Goal: Use online tool/utility: Utilize a website feature to perform a specific function

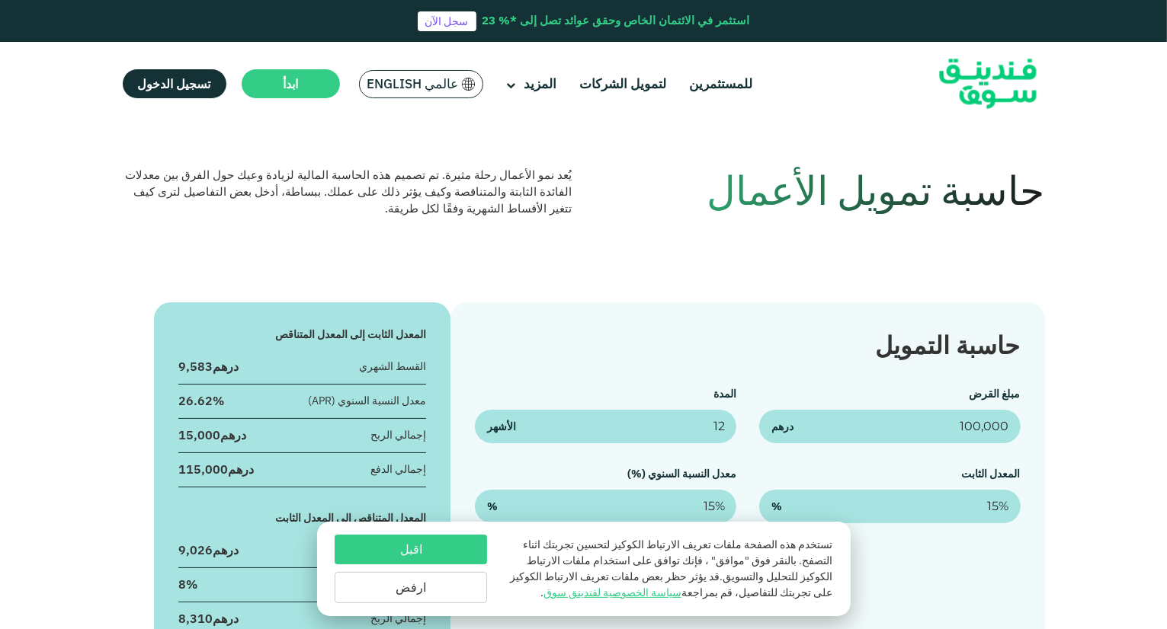
scroll to position [152, 0]
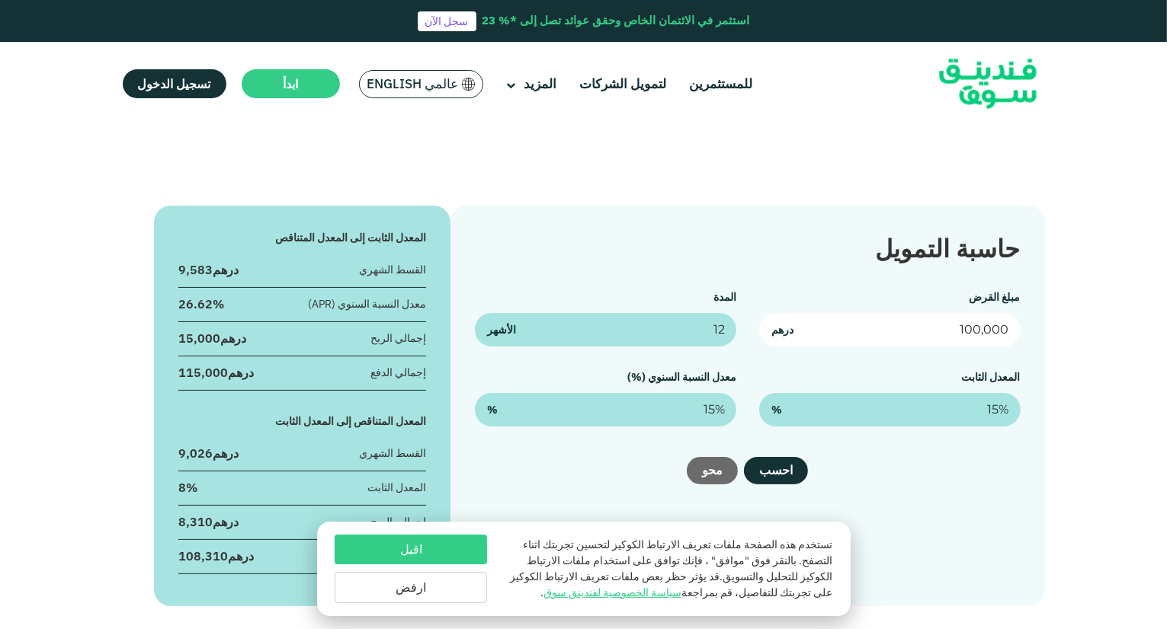
click at [939, 331] on input "100,000" at bounding box center [889, 330] width 261 height 34
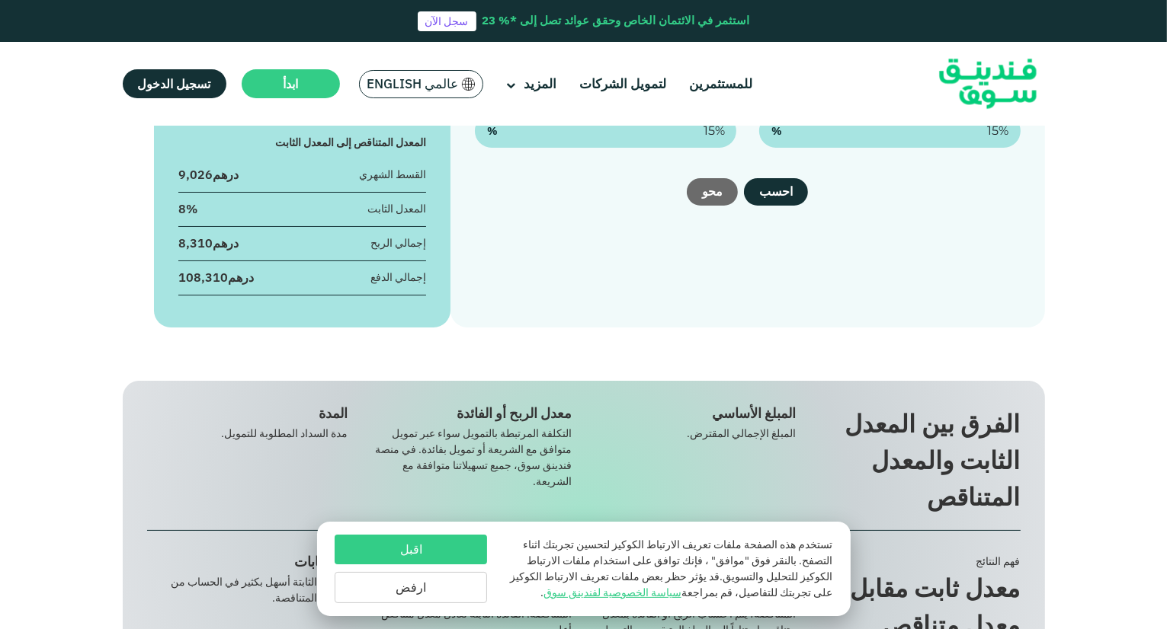
scroll to position [229, 0]
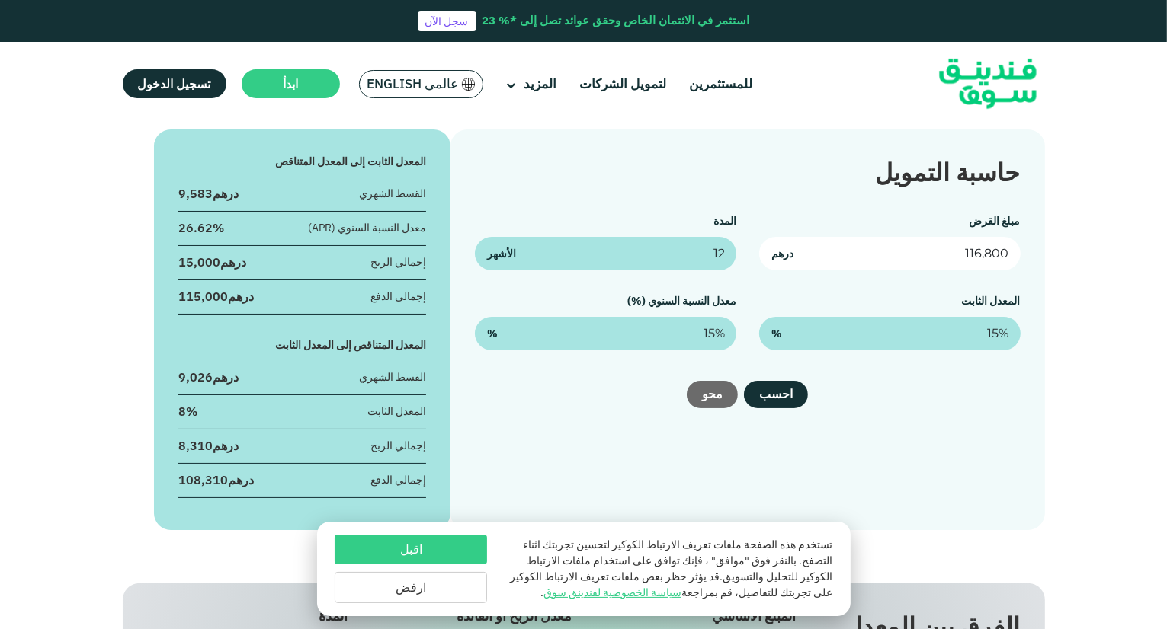
type input "116,800"
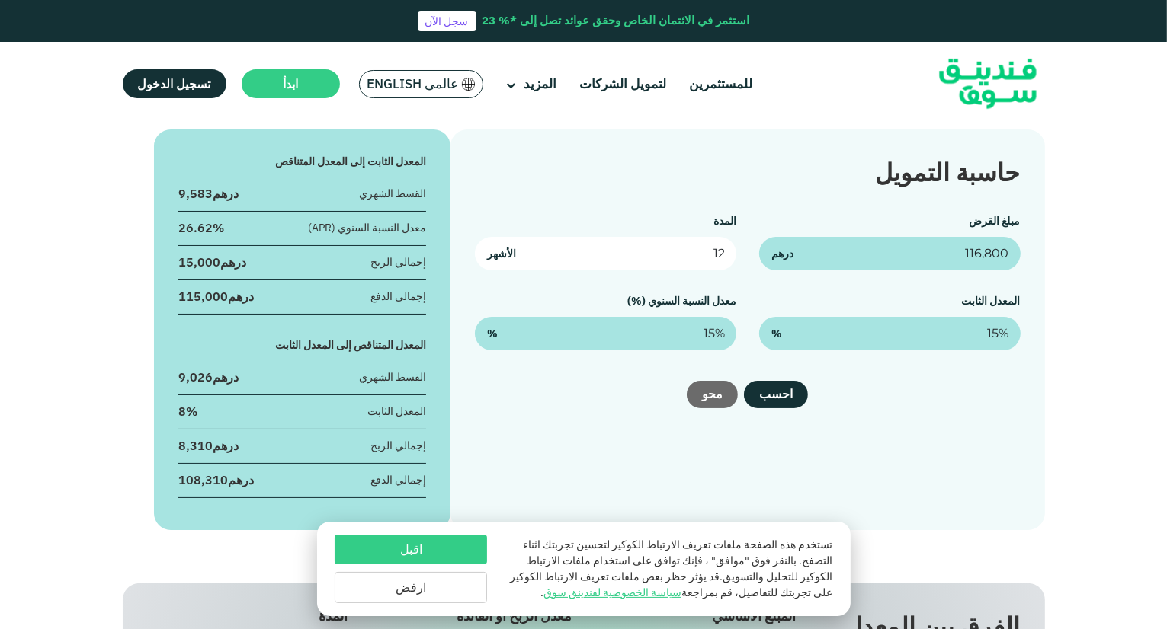
click at [684, 258] on input "12" at bounding box center [605, 254] width 261 height 34
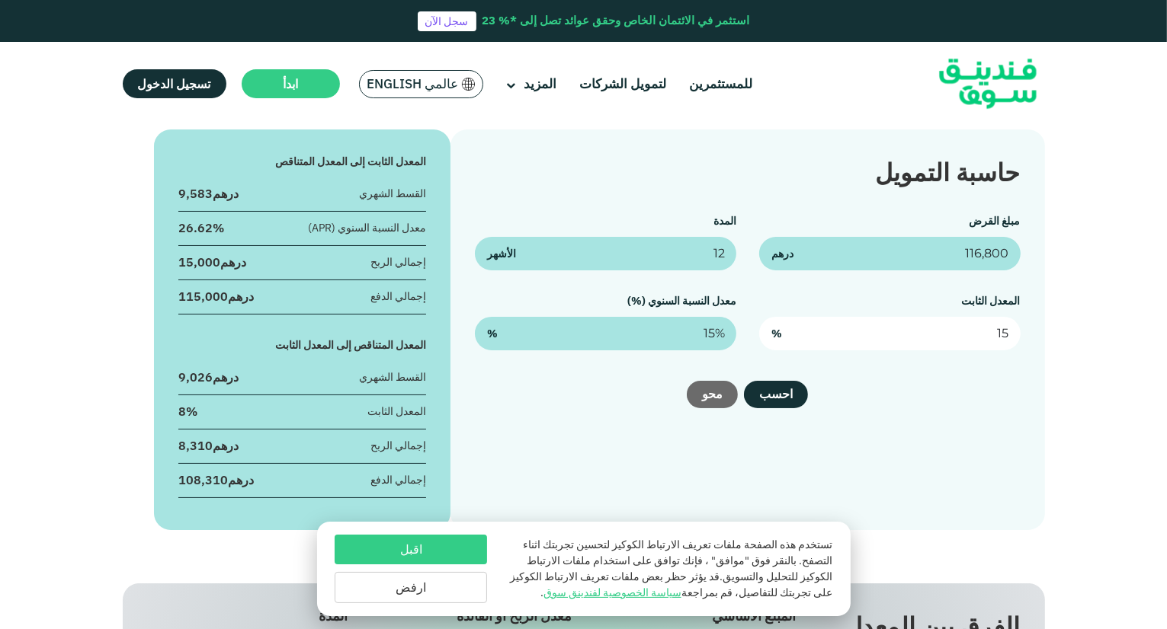
click at [917, 343] on input "15" at bounding box center [889, 334] width 261 height 34
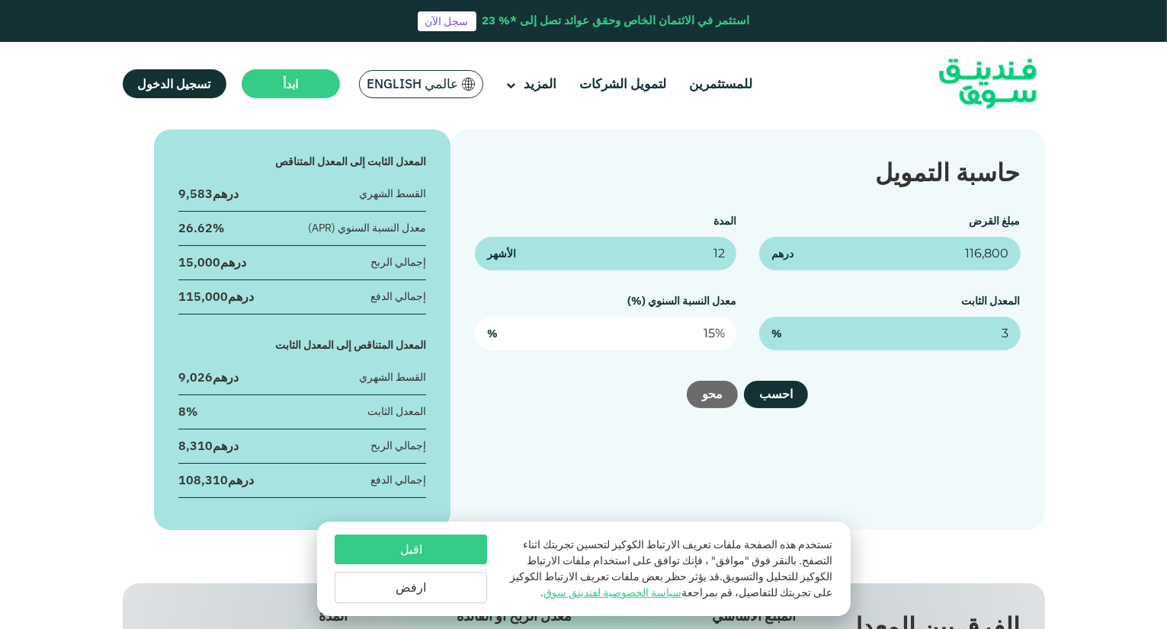
type input "3%"
click at [689, 332] on input "15" at bounding box center [605, 334] width 261 height 34
click at [689, 329] on input "15" at bounding box center [605, 334] width 261 height 34
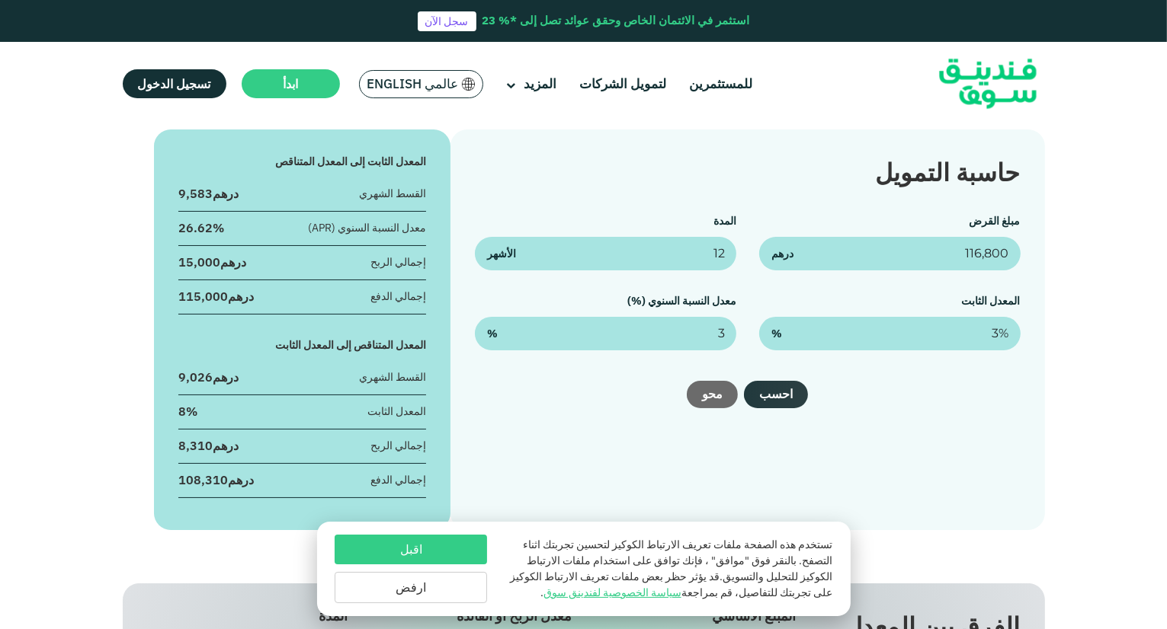
type input "3%"
click at [779, 391] on button "احسب" at bounding box center [776, 394] width 64 height 27
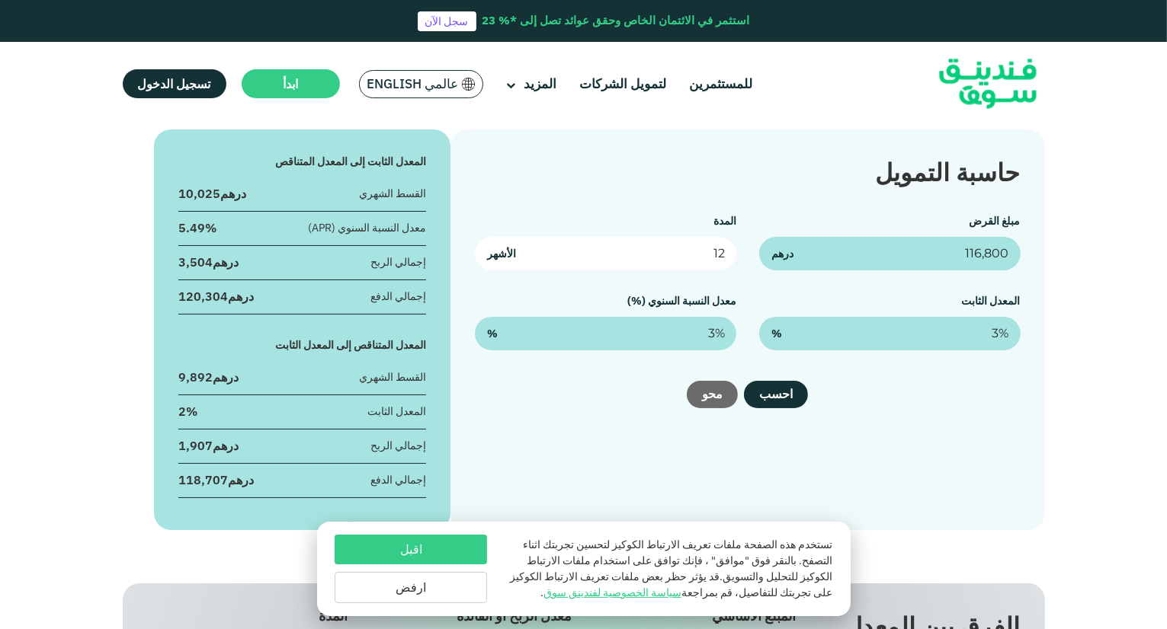
drag, startPoint x: 705, startPoint y: 254, endPoint x: 742, endPoint y: 250, distance: 36.8
click at [742, 250] on div "مبلغ القرض 116,800 درهم المدة 12 الأشهر المعدل الثابت 3% % معدل النسبة السنوي (…" at bounding box center [747, 281] width 545 height 137
type input "24"
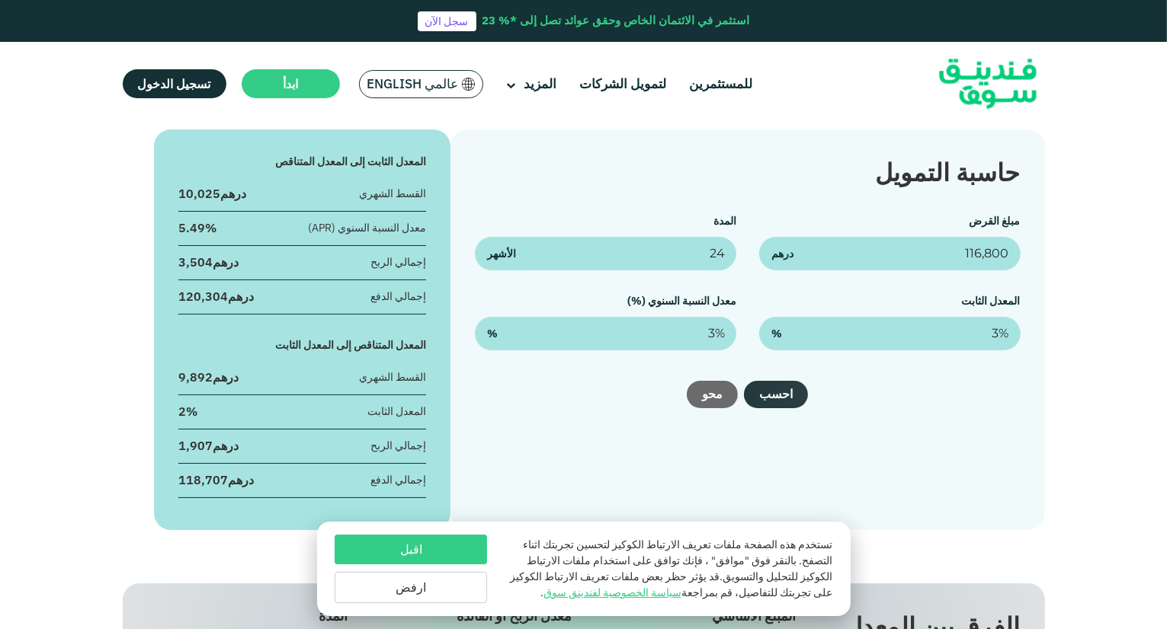
click at [774, 396] on button "احسب" at bounding box center [776, 394] width 64 height 27
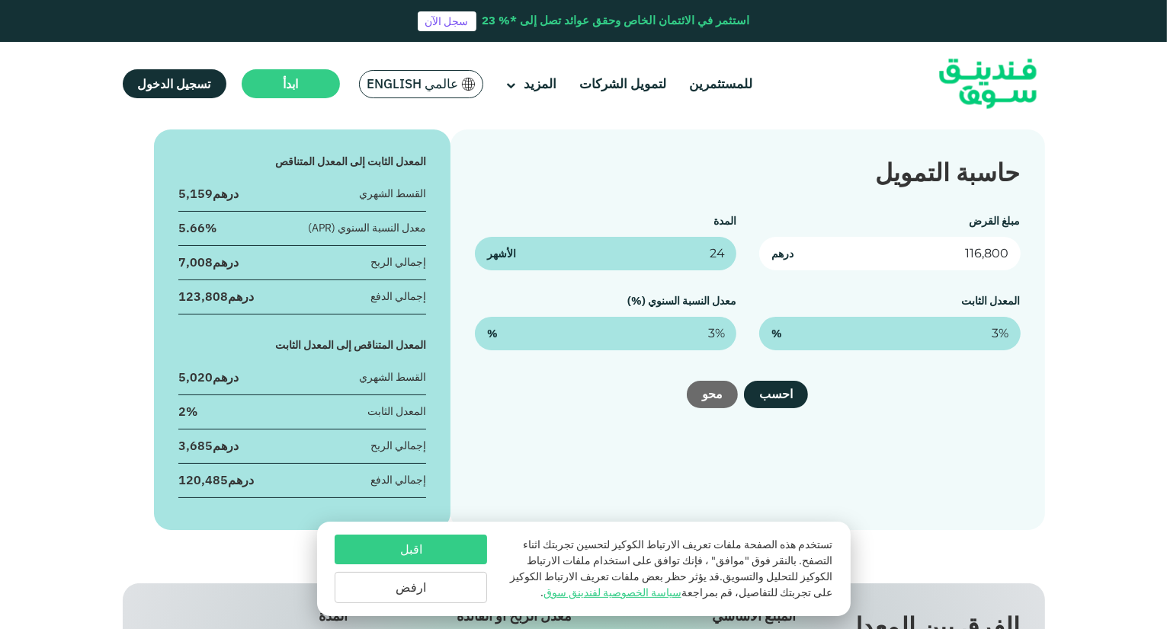
click at [945, 254] on input "116,800" at bounding box center [889, 254] width 261 height 34
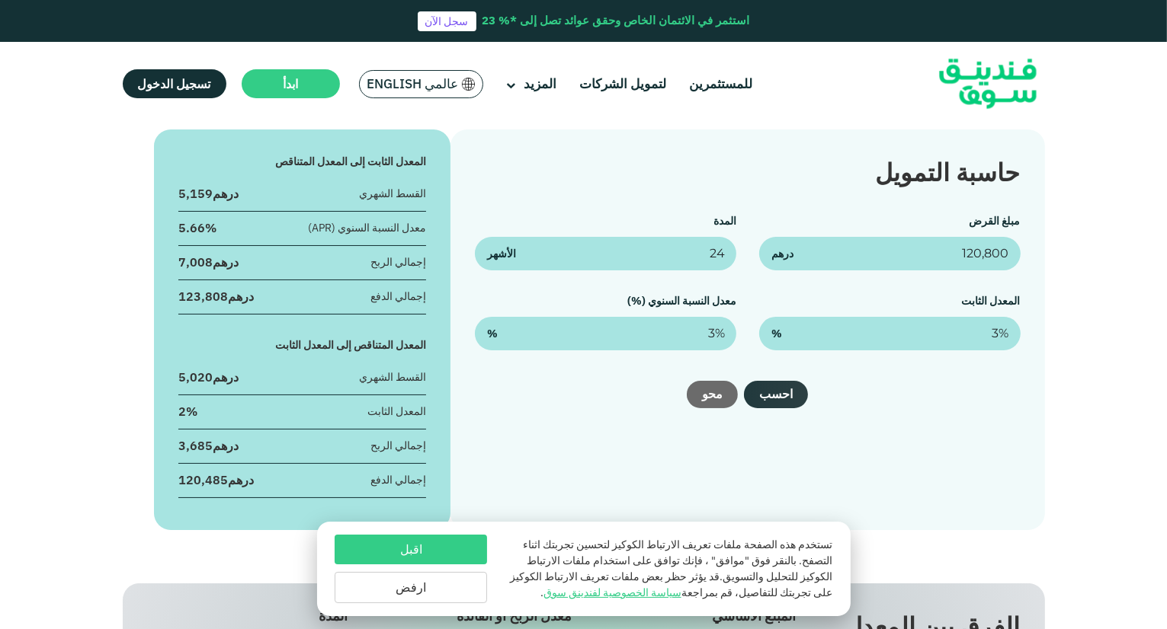
click at [777, 394] on button "احسب" at bounding box center [776, 394] width 64 height 27
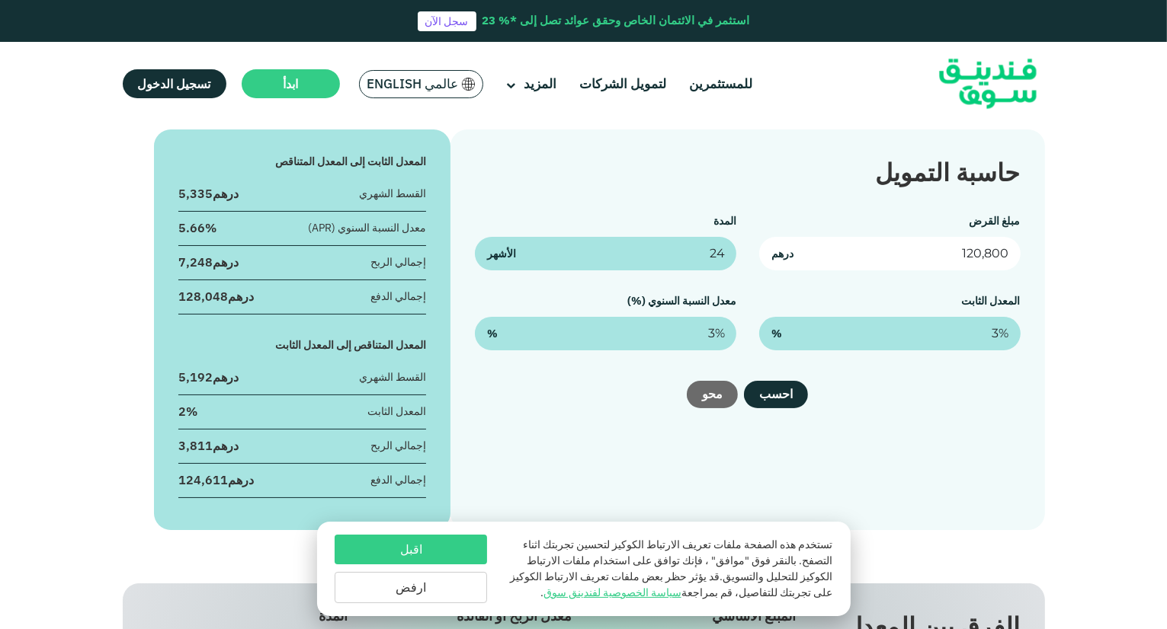
click at [957, 251] on input "120,800" at bounding box center [889, 254] width 261 height 34
click at [956, 251] on input "120,800" at bounding box center [889, 254] width 261 height 34
click at [954, 249] on input "120,800" at bounding box center [889, 254] width 261 height 34
click at [956, 251] on input "120,800" at bounding box center [889, 254] width 261 height 34
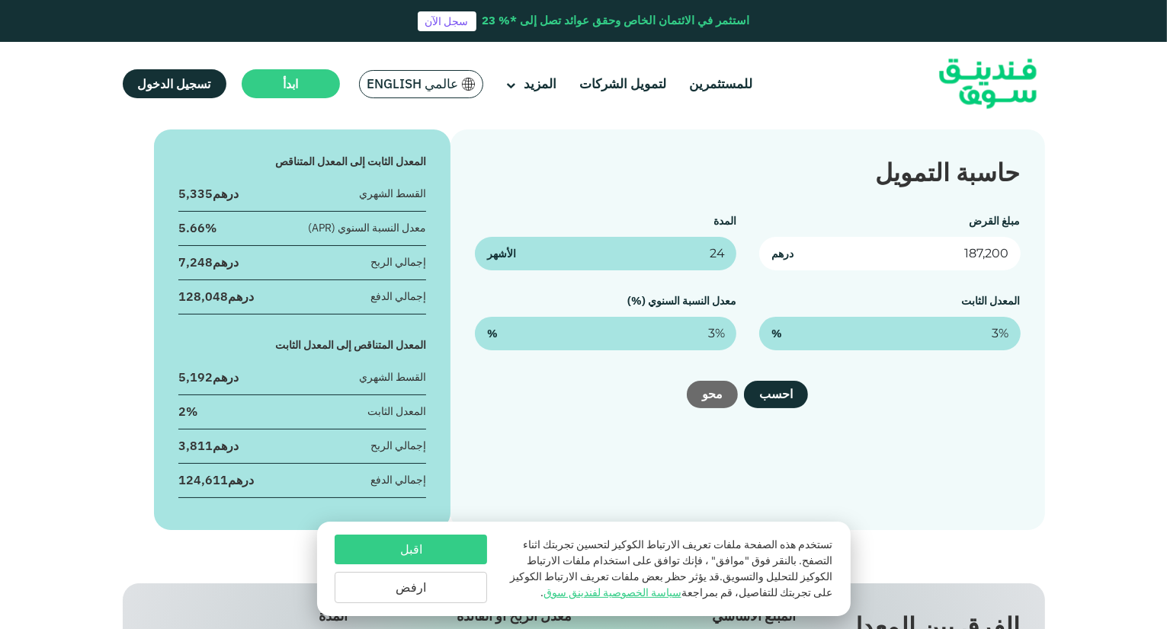
type input "187,200"
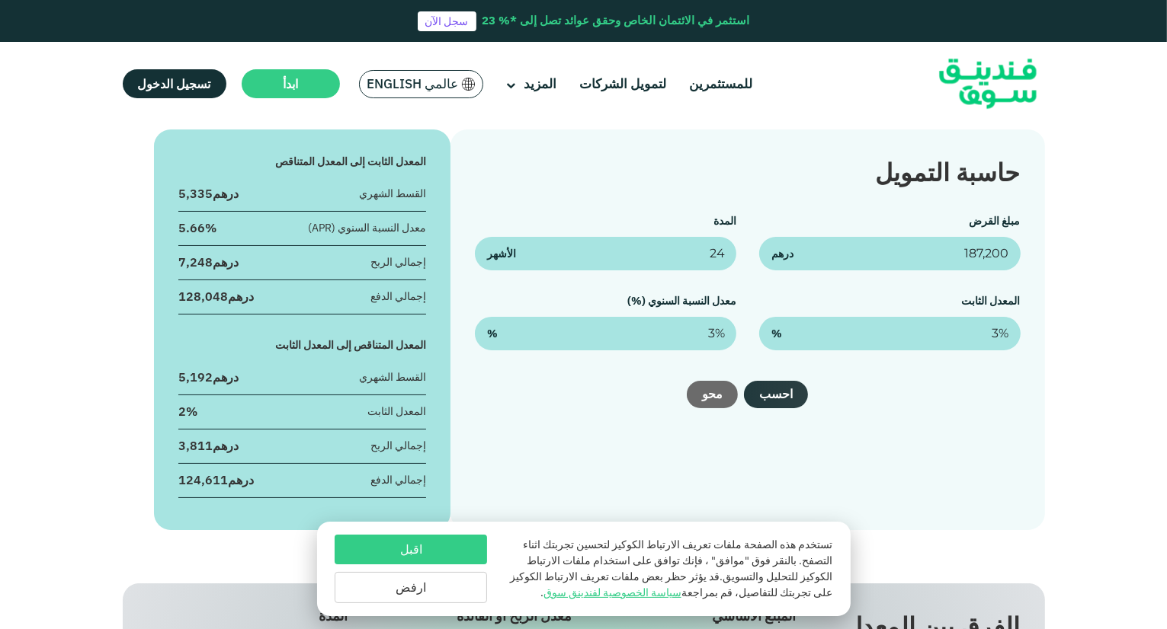
click at [782, 393] on button "احسب" at bounding box center [776, 394] width 64 height 27
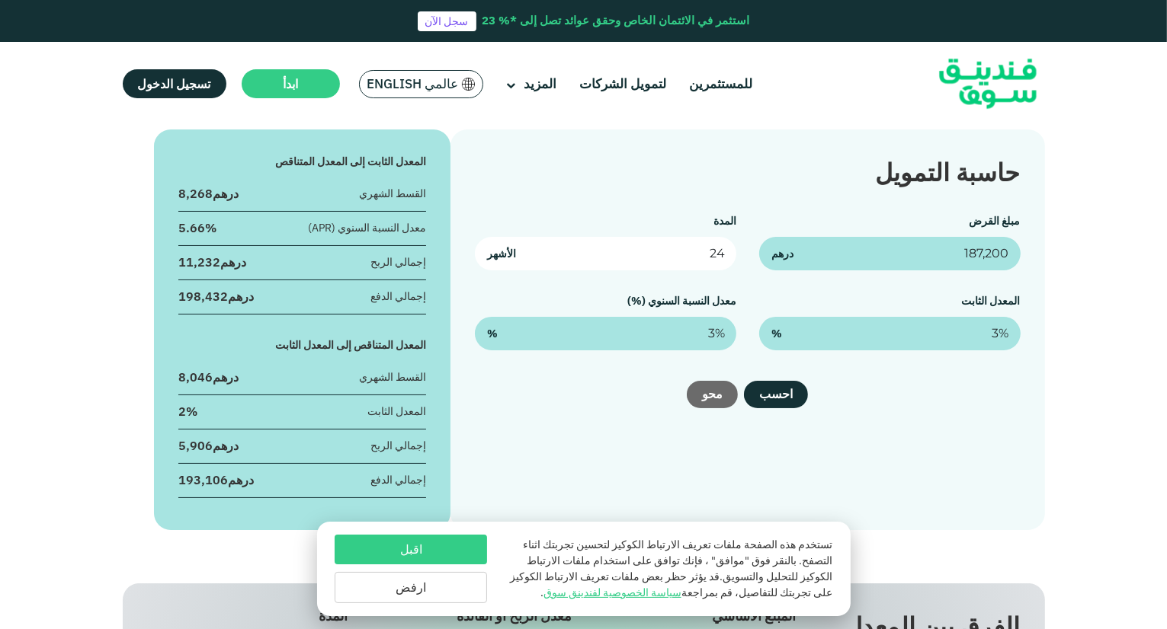
click at [698, 262] on input "24" at bounding box center [605, 254] width 261 height 34
click at [697, 263] on input "24" at bounding box center [605, 254] width 261 height 34
drag, startPoint x: 701, startPoint y: 251, endPoint x: 729, endPoint y: 248, distance: 28.4
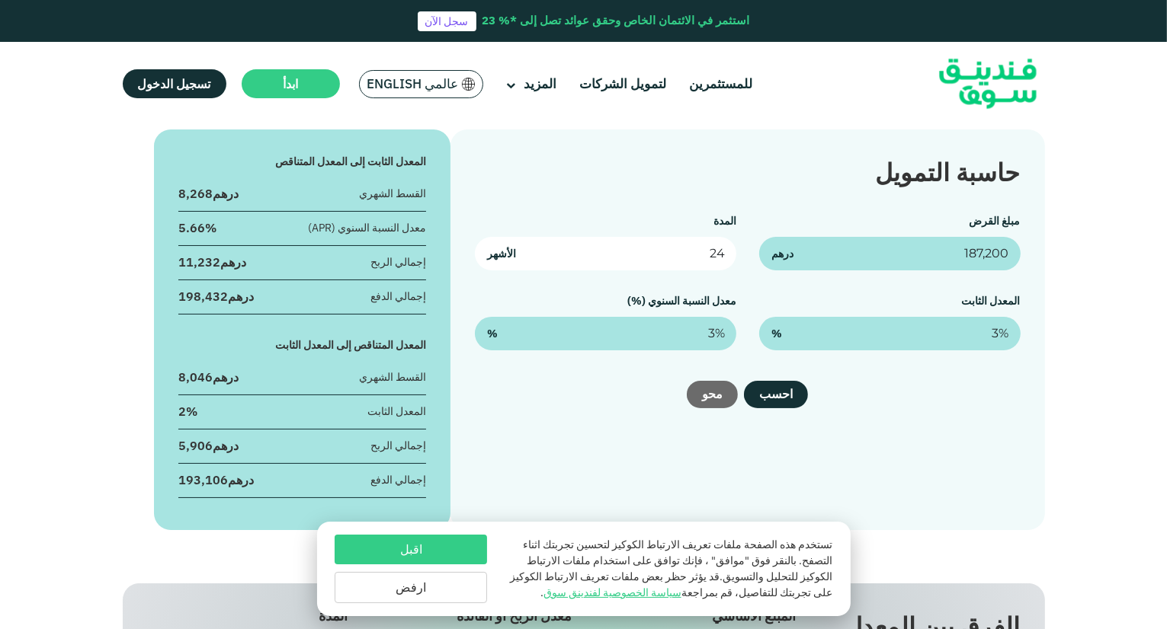
click at [732, 249] on input "24" at bounding box center [605, 254] width 261 height 34
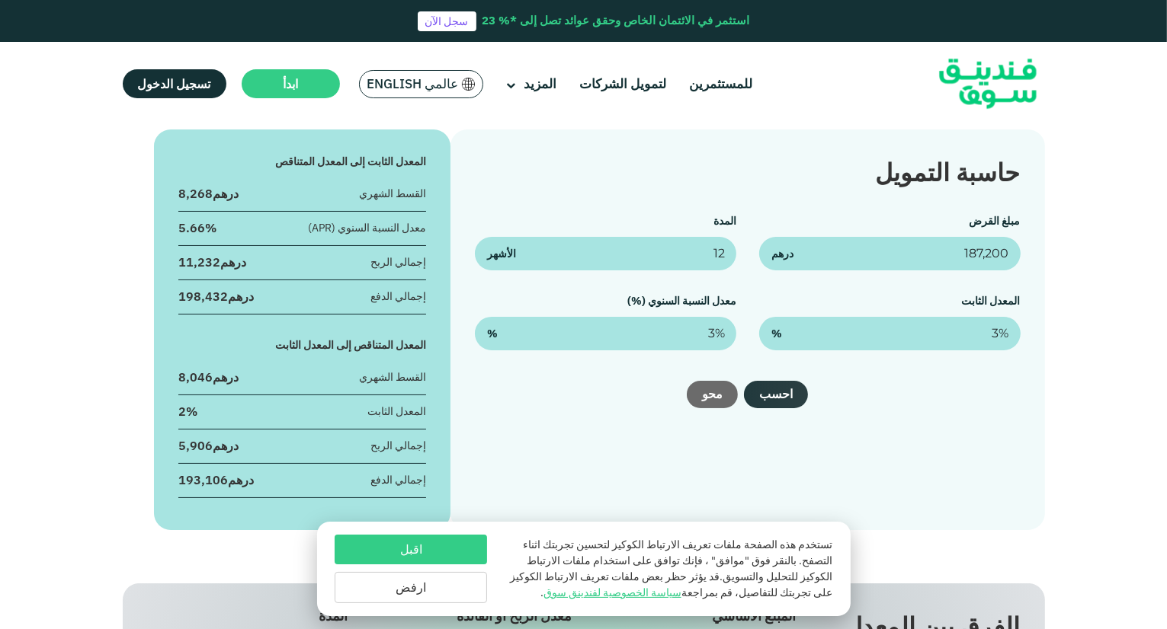
click at [780, 392] on button "احسب" at bounding box center [776, 394] width 64 height 27
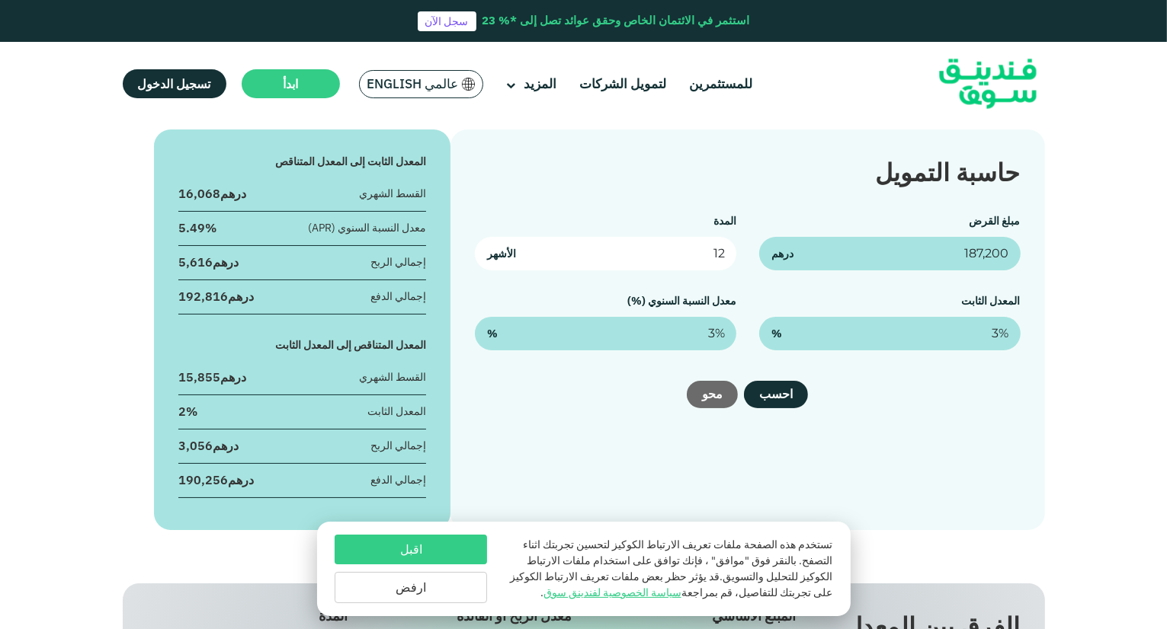
drag, startPoint x: 704, startPoint y: 251, endPoint x: 732, endPoint y: 254, distance: 27.6
click at [732, 254] on input "12" at bounding box center [605, 254] width 261 height 34
type input "24"
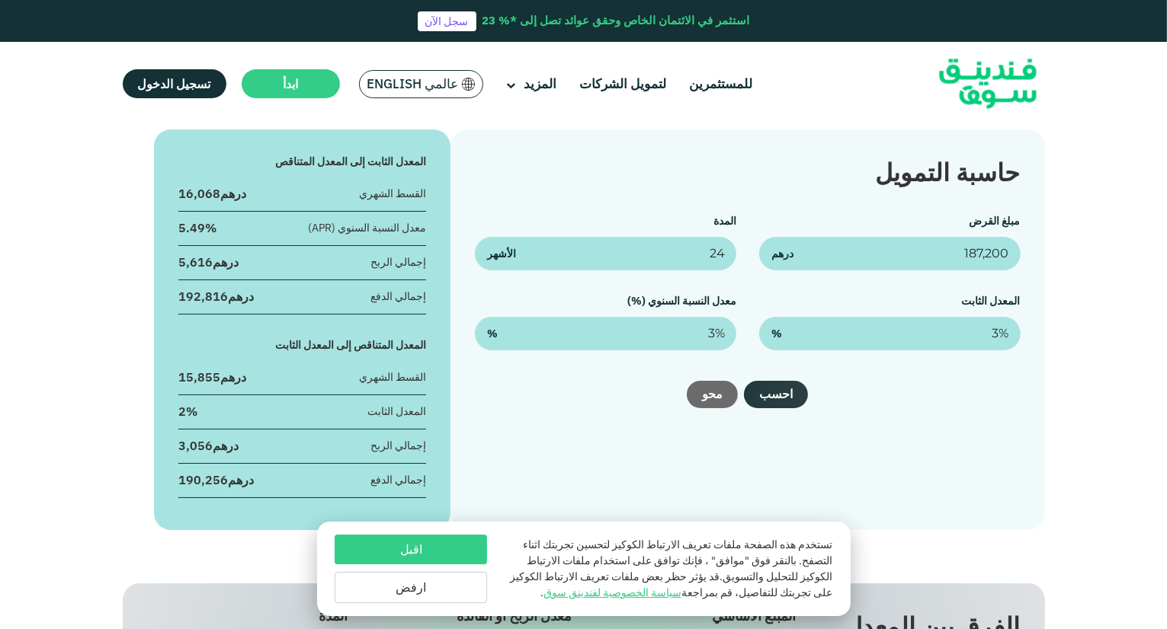
click at [783, 389] on button "احسب" at bounding box center [776, 394] width 64 height 27
click at [85, 213] on div "حاسبة التمويل مبلغ القرض 187,200 درهم المدة 24 الأشهر المعدل الثابت 3% % معدل ا…" at bounding box center [583, 330] width 1167 height 401
